Goal: Task Accomplishment & Management: Use online tool/utility

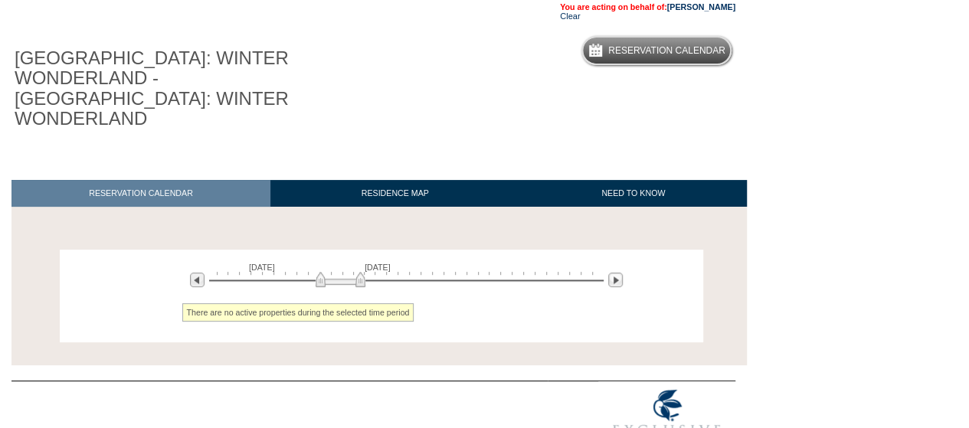
scroll to position [109, 0]
click at [615, 273] on img at bounding box center [615, 280] width 15 height 15
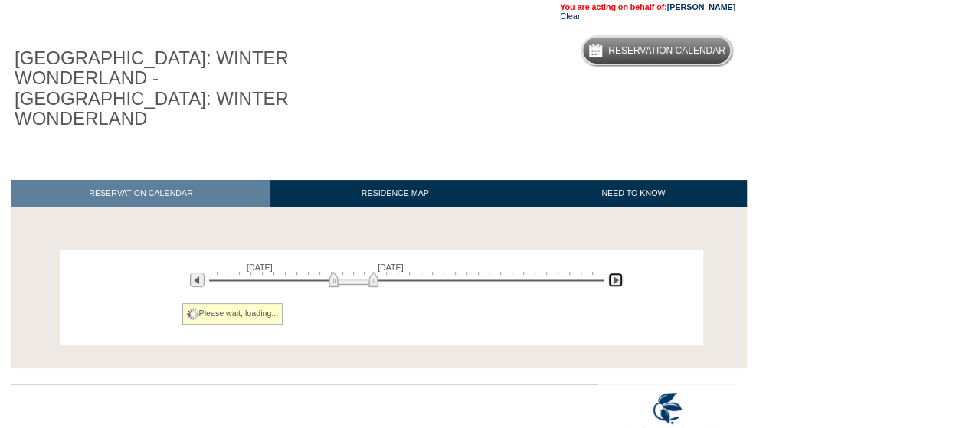
click at [615, 273] on img at bounding box center [615, 280] width 15 height 15
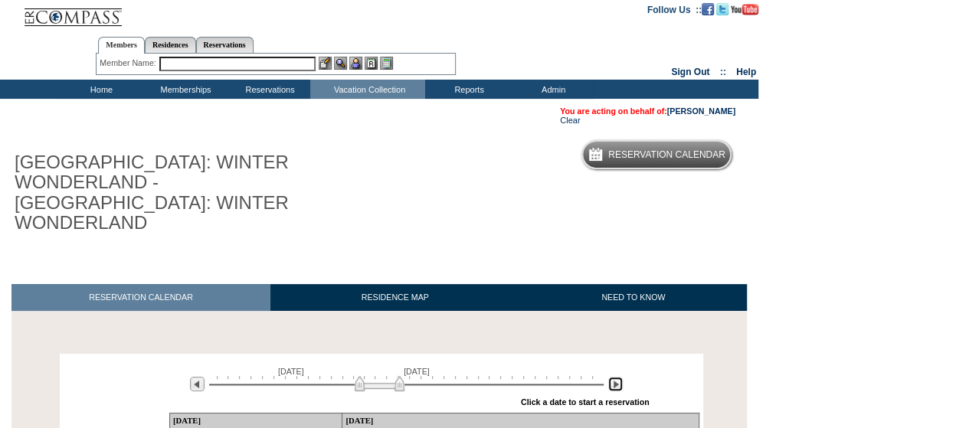
scroll to position [3, 0]
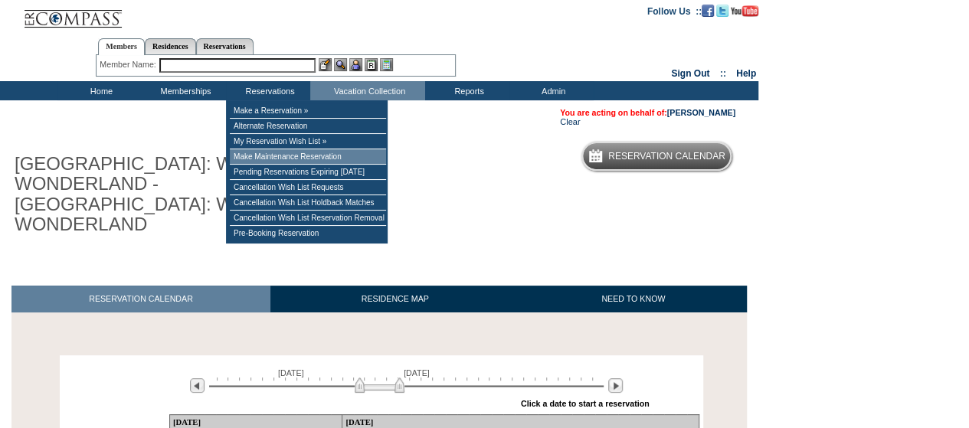
click at [274, 163] on td "Make Maintenance Reservation" at bounding box center [308, 156] width 156 height 15
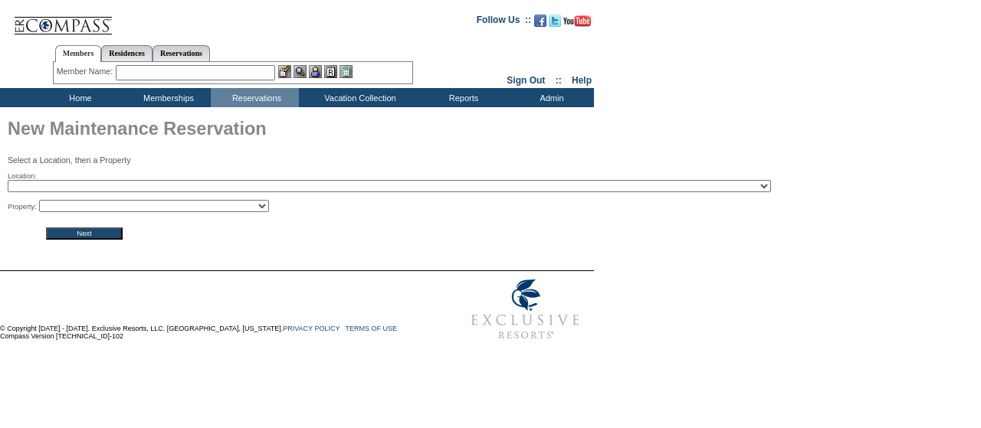
click at [274, 185] on select "2024 The Founders Cup - Eden Club Founders Cup 2025 Kentucky Derby - 2025 Kentu…" at bounding box center [389, 186] width 763 height 12
select select "754"
click at [8, 182] on select "2024 The Founders Cup - Eden Club Founders Cup 2025 Kentucky Derby - 2025 Kentu…" at bounding box center [389, 186] width 763 height 12
click at [226, 205] on select "Norway Winter 01 - Norway Winter 02 - Norway Winter 03 - Norway Winter 04 - Nor…" at bounding box center [154, 206] width 230 height 12
select select "9813"
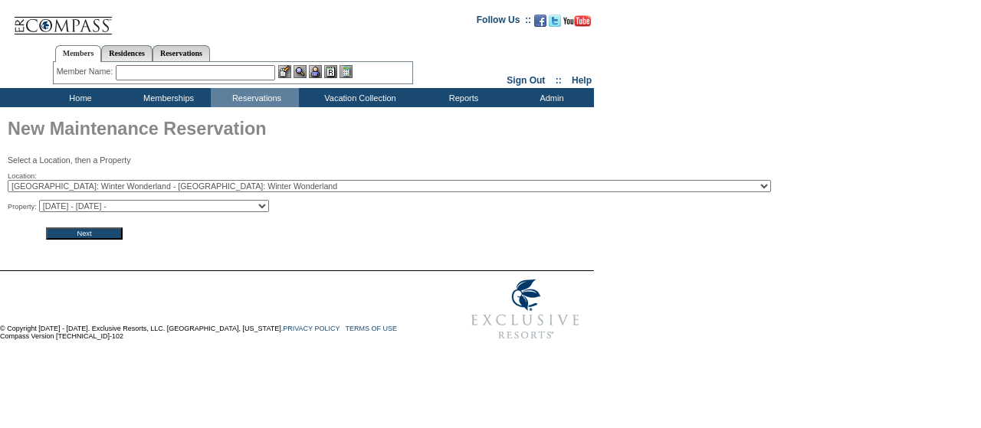
click at [44, 201] on select "Norway Winter 01 - Norway Winter 02 - Norway Winter 03 - Norway Winter 04 - Nor…" at bounding box center [154, 206] width 230 height 12
click at [112, 232] on input "Next" at bounding box center [84, 234] width 77 height 12
